Goal: Transaction & Acquisition: Purchase product/service

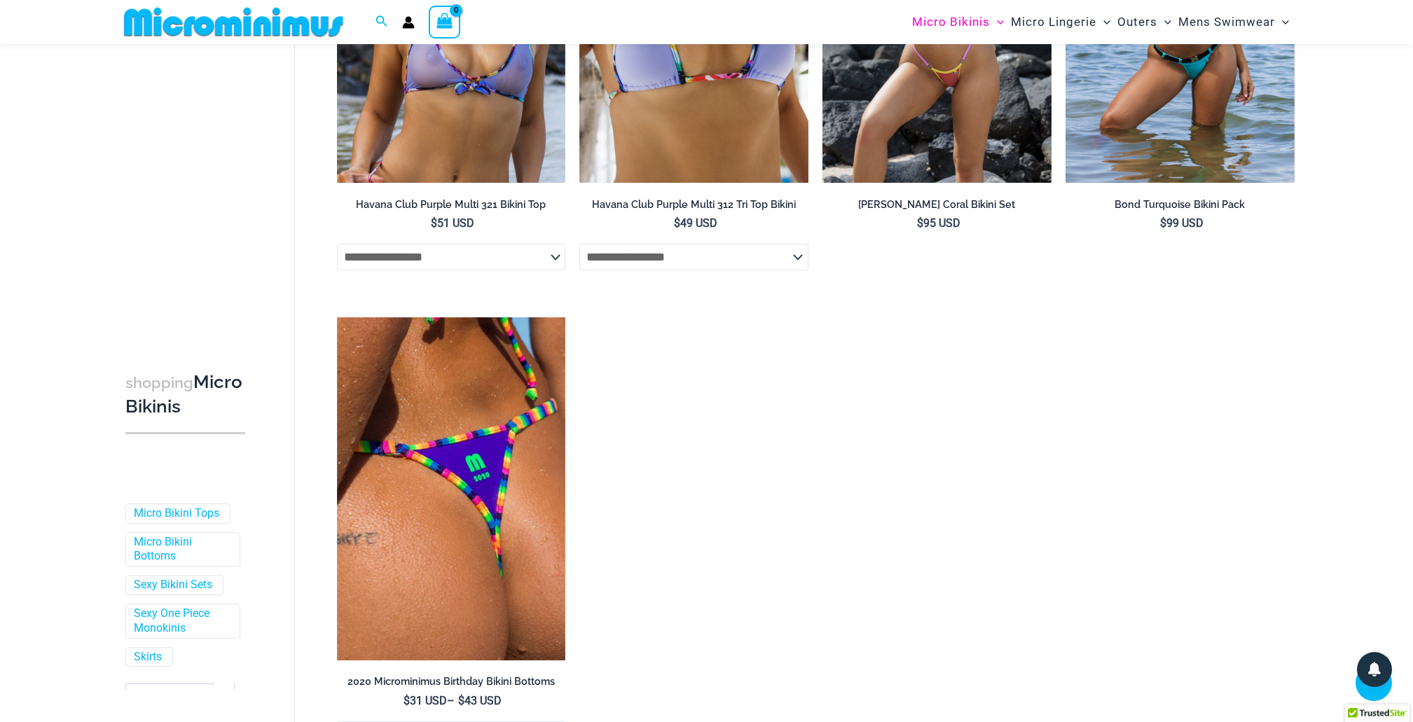
scroll to position [2701, 0]
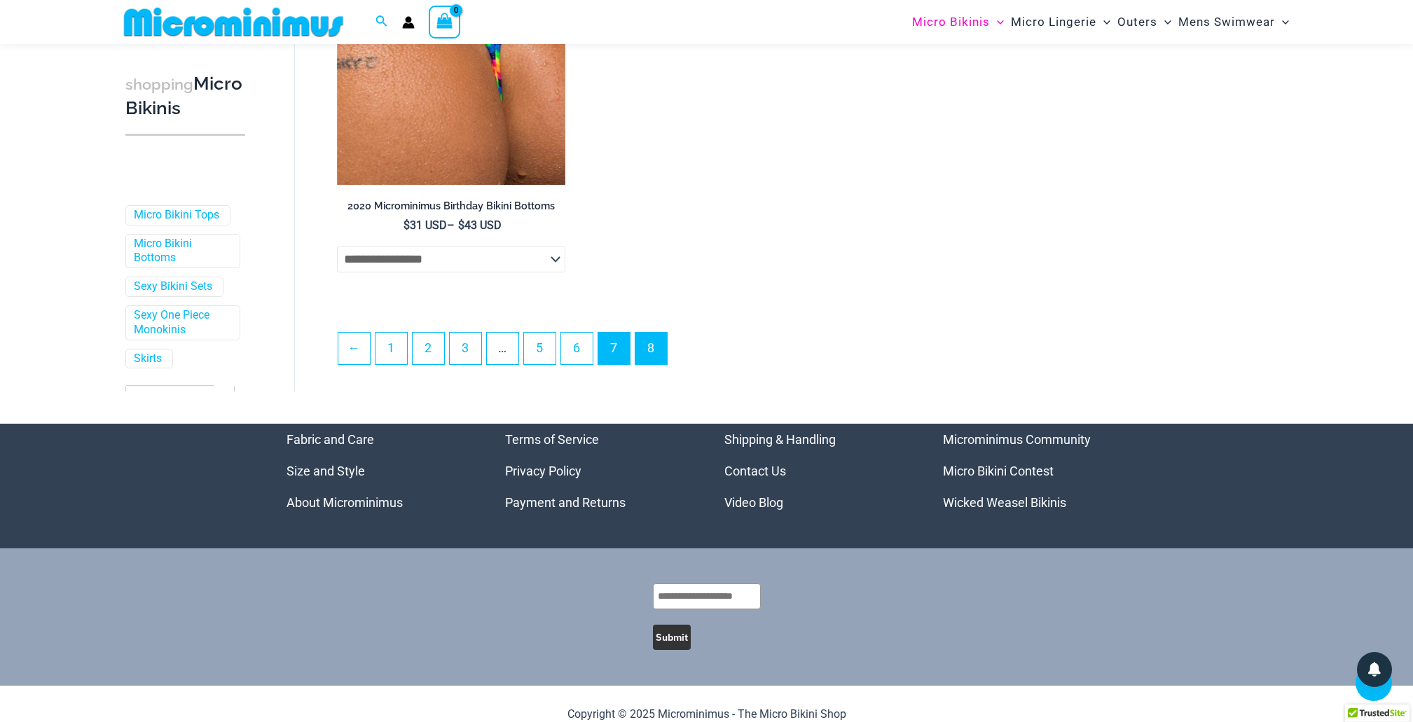
click at [607, 362] on link "7" at bounding box center [614, 349] width 32 height 32
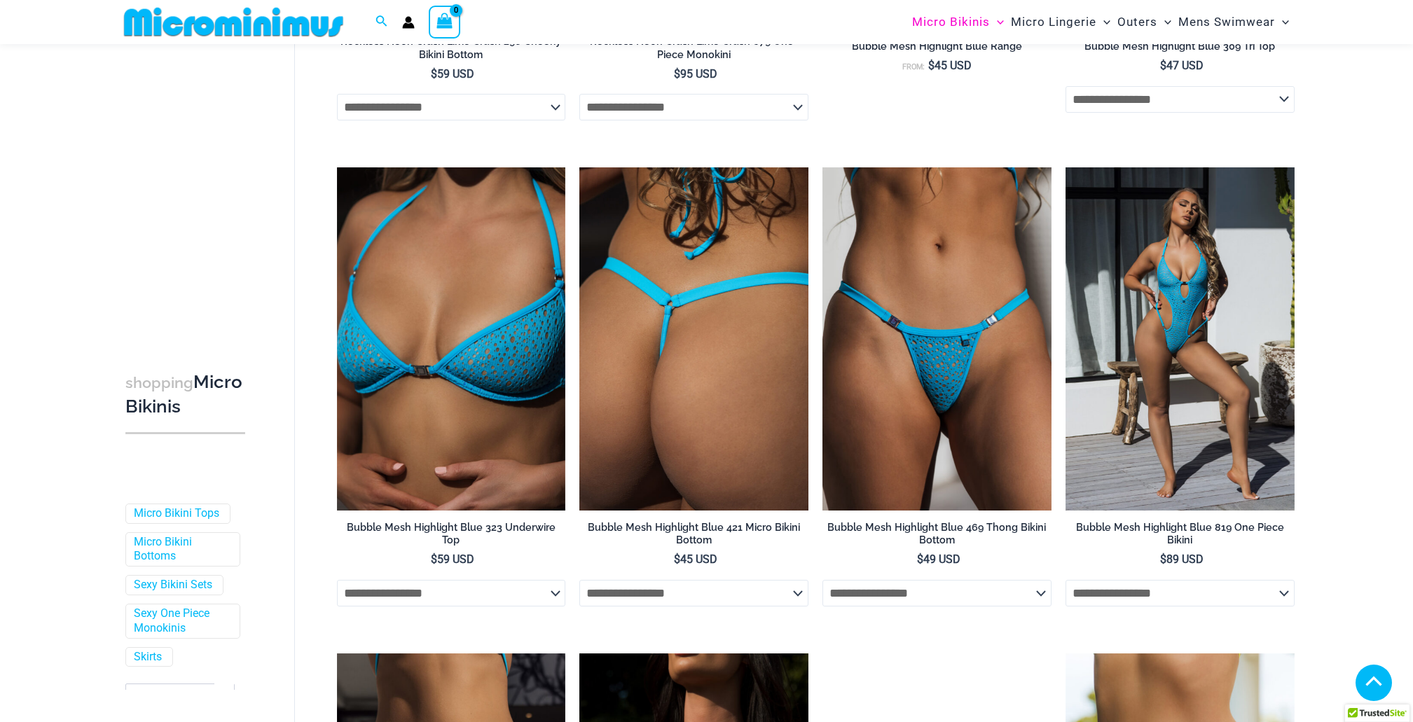
scroll to position [1114, 0]
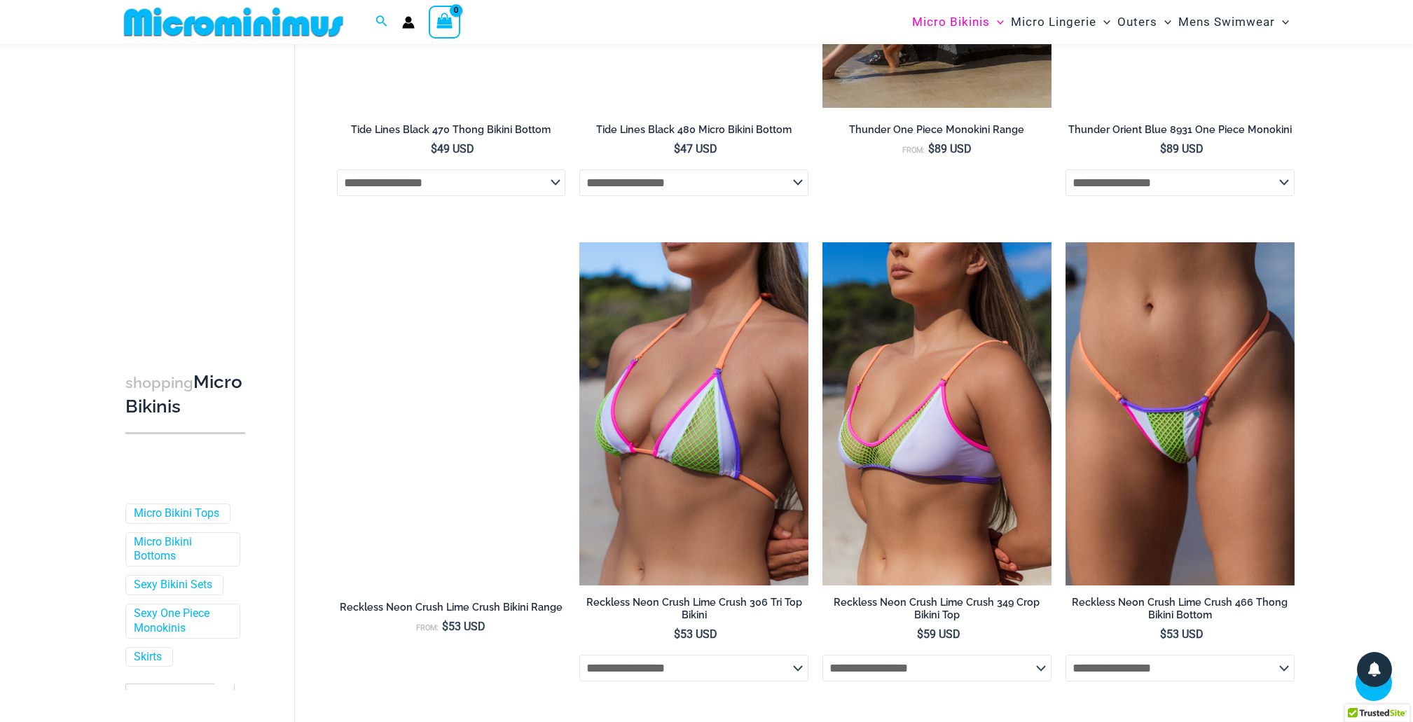
scroll to position [3679, 0]
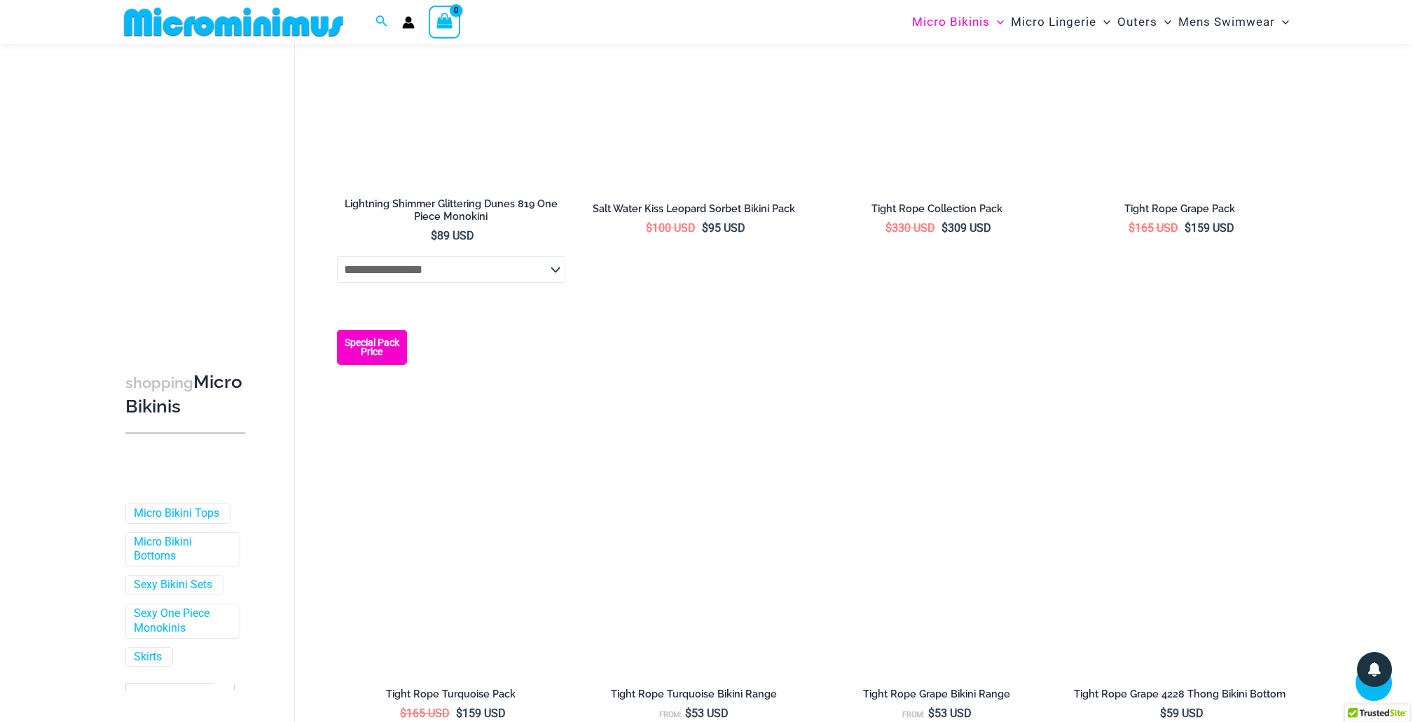
scroll to position [2266, 0]
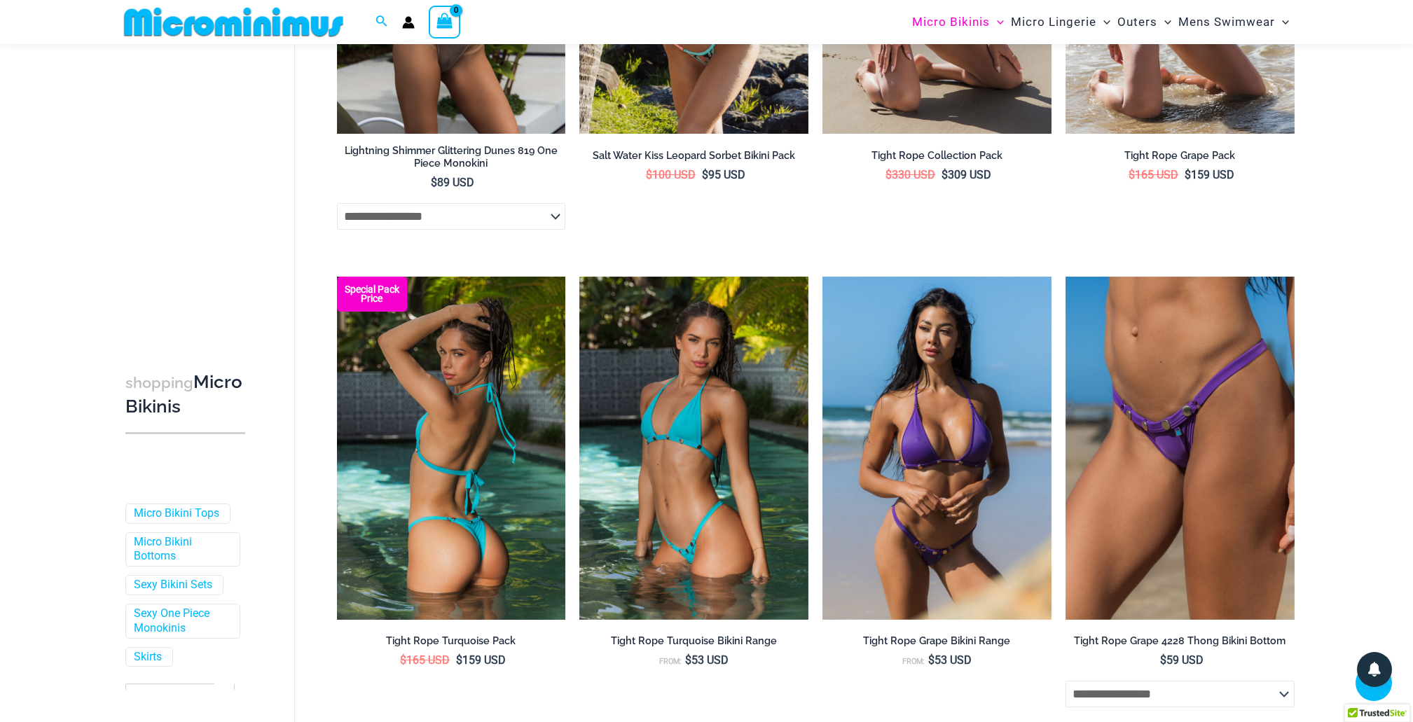
click at [452, 473] on img at bounding box center [451, 448] width 229 height 343
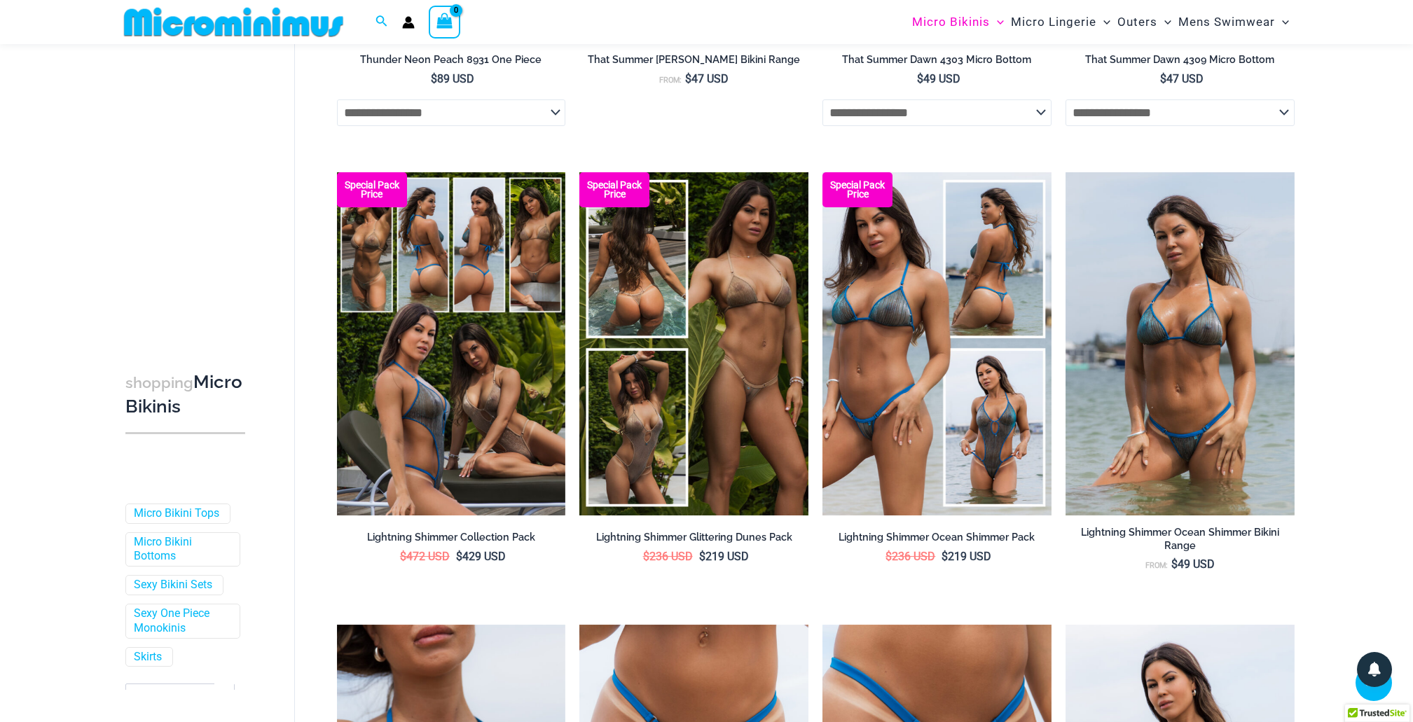
scroll to position [0, 0]
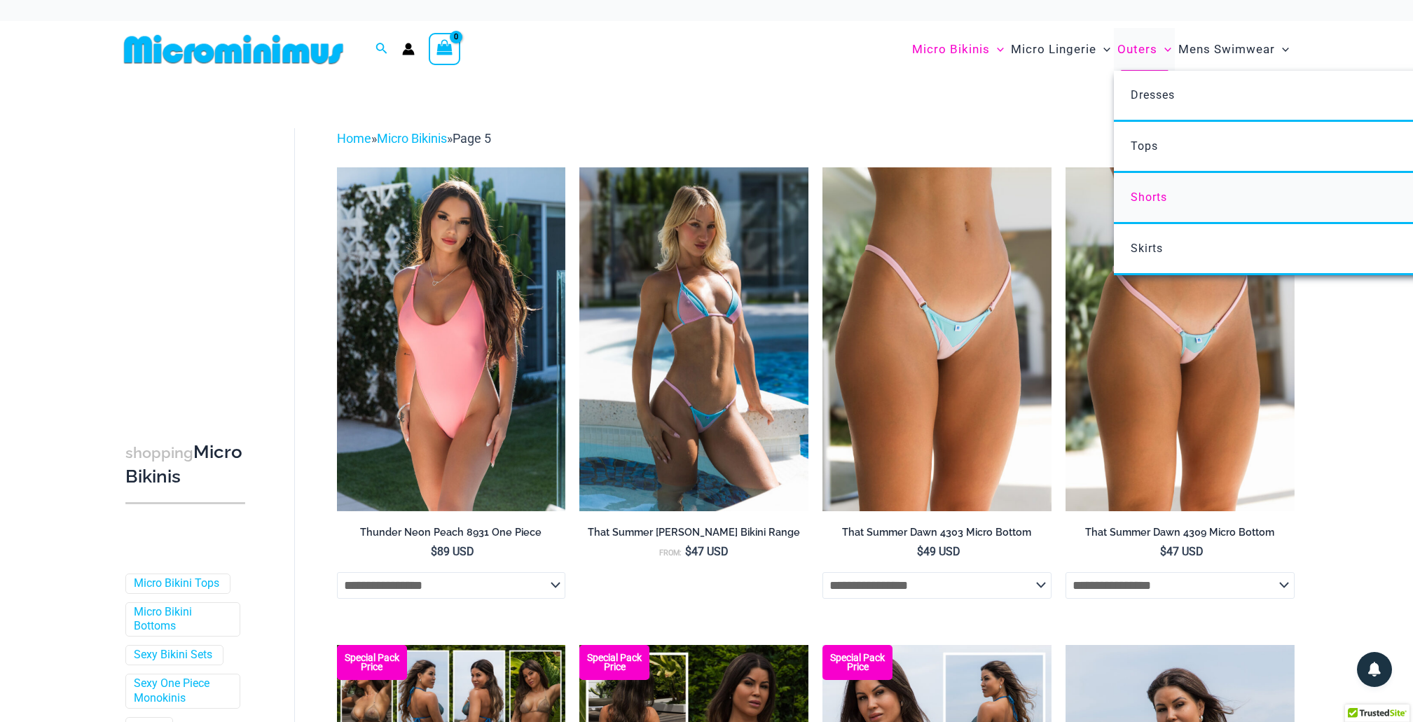
click at [1148, 190] on span "Shorts" at bounding box center [1148, 196] width 36 height 13
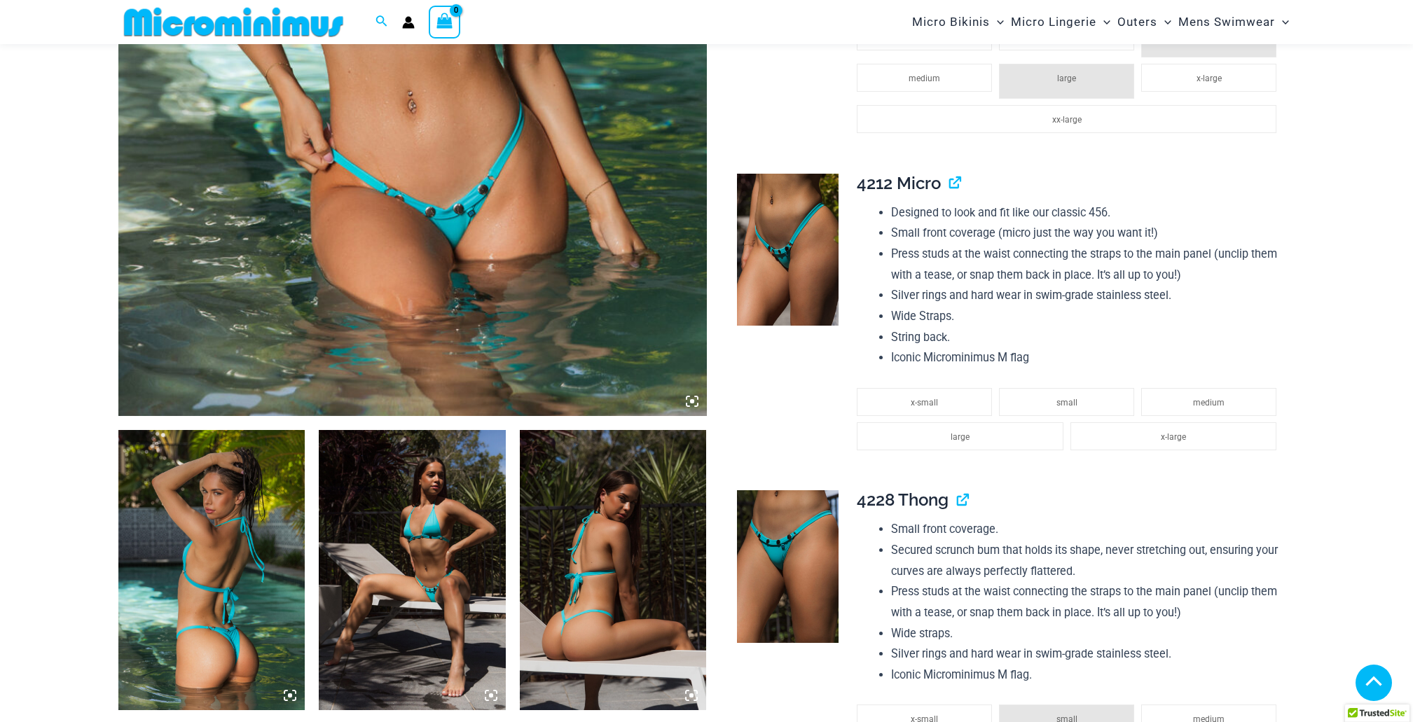
scroll to position [594, 0]
click at [1046, 396] on li "small" at bounding box center [1066, 402] width 135 height 28
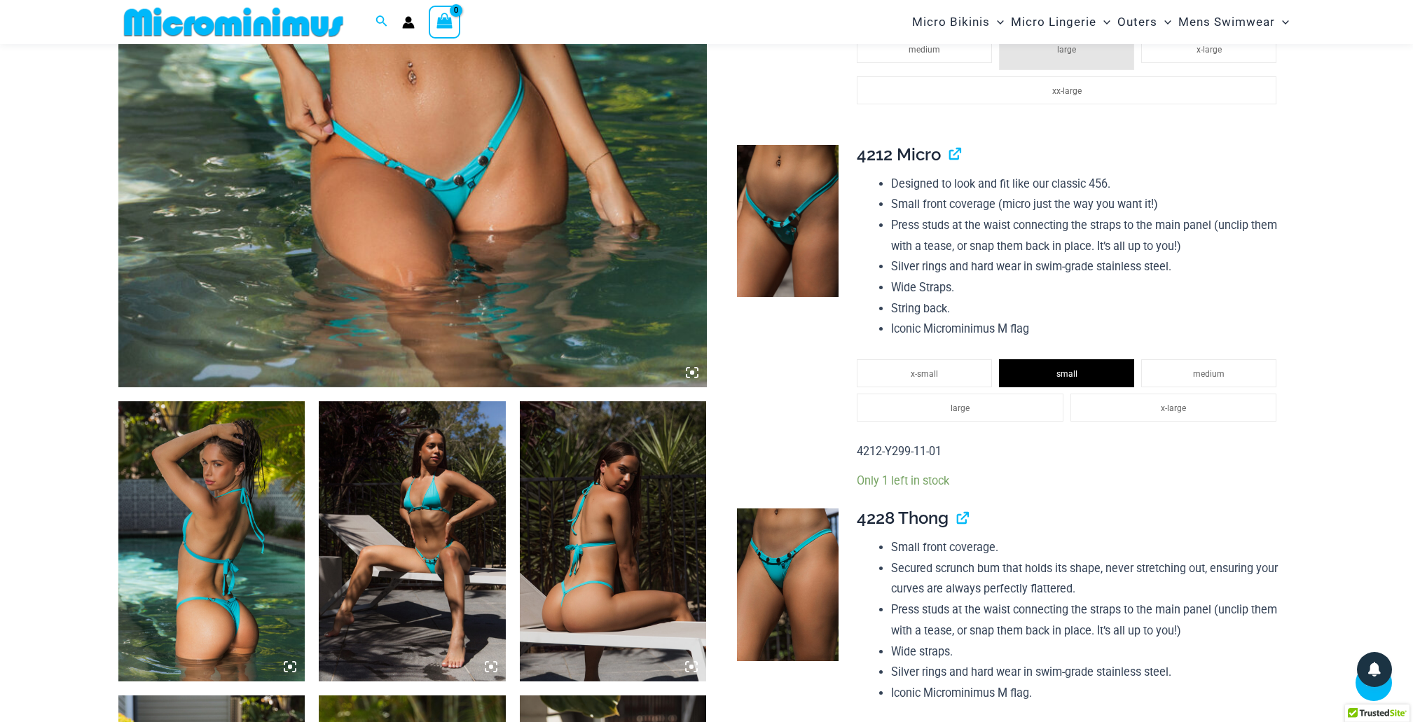
scroll to position [866, 0]
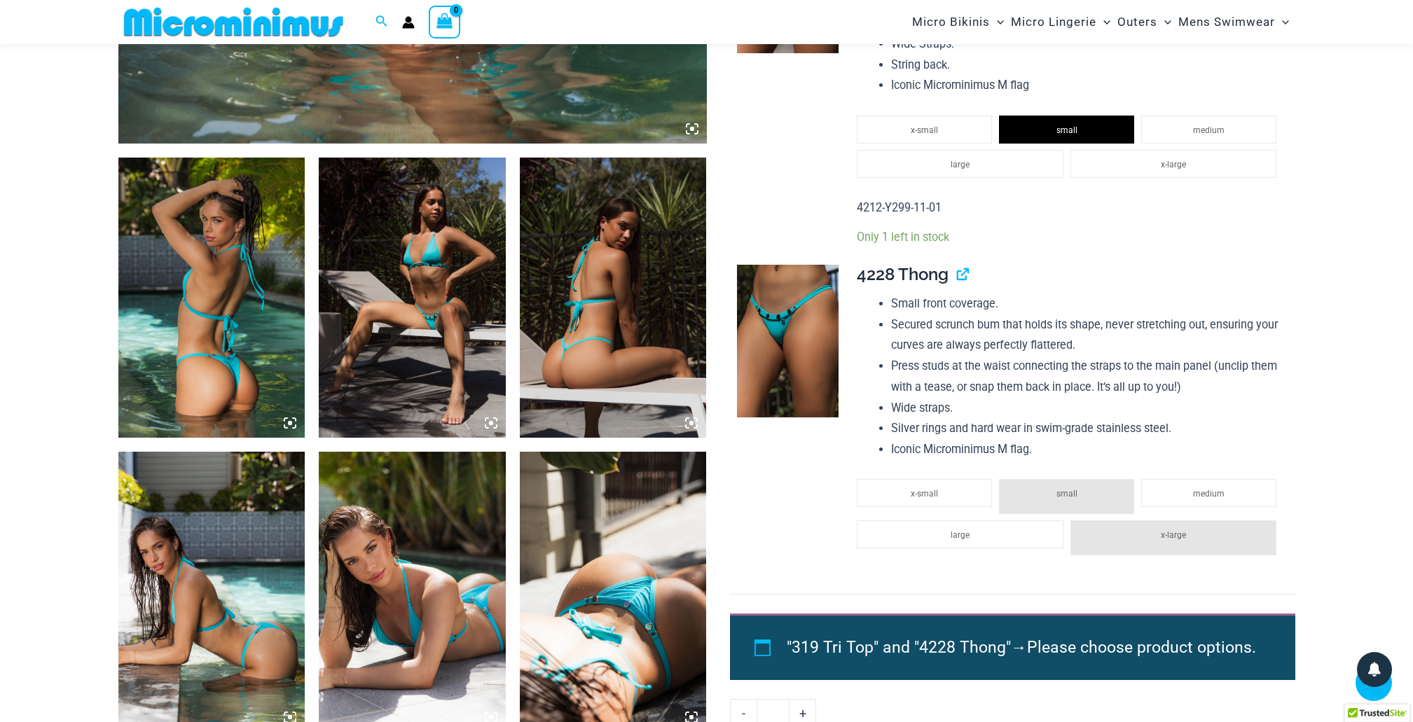
click at [207, 384] on img at bounding box center [211, 298] width 187 height 280
